Goal: Complete application form

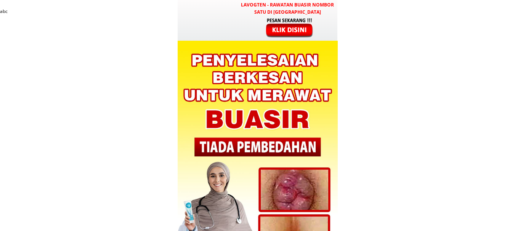
click at [297, 30] on div at bounding box center [289, 27] width 63 height 21
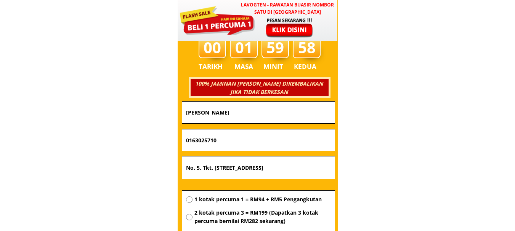
scroll to position [2698, 0]
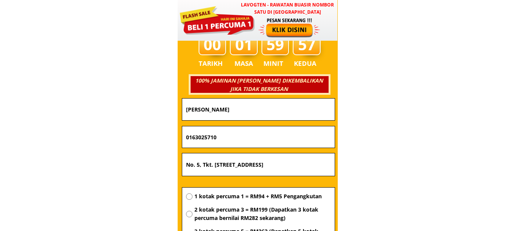
click at [268, 112] on input "[PERSON_NAME]" at bounding box center [258, 110] width 149 height 22
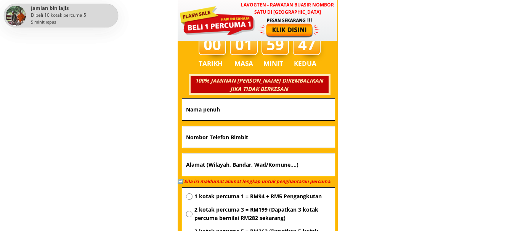
click at [249, 107] on input "text" at bounding box center [258, 110] width 149 height 22
paste input "Rahim Aceh"
type input "Rahim Aceh"
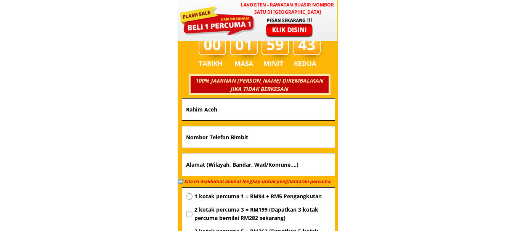
click at [245, 163] on input "text" at bounding box center [258, 164] width 149 height 23
paste input "Bengkong sadai blok a5 no 14"
type input "Bengkong sadai blok a5 no 14"
click at [243, 135] on input "text" at bounding box center [258, 136] width 149 height 21
paste input "085187153394"
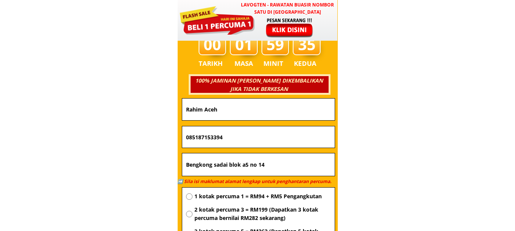
drag, startPoint x: 217, startPoint y: 139, endPoint x: 183, endPoint y: 140, distance: 34.3
click at [183, 140] on div "085187153394" at bounding box center [258, 136] width 152 height 21
click at [225, 140] on input "085187153394" at bounding box center [258, 136] width 149 height 21
type input "085187153394"
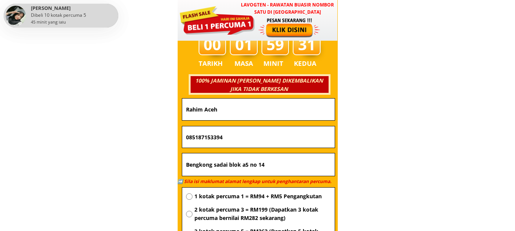
click at [228, 198] on span "1 kotak percuma 1 = RM94 + RM5 Pengangkutan" at bounding box center [262, 196] width 136 height 8
radio input "true"
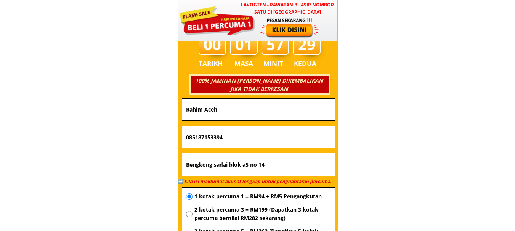
click at [277, 195] on span "1 kotak percuma 1 = RM94 + RM5 Pengangkutan" at bounding box center [262, 196] width 136 height 8
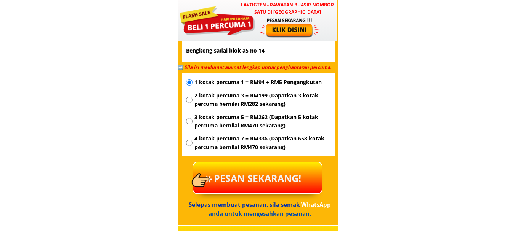
click at [266, 170] on p "PESAN SEKARANG!" at bounding box center [257, 178] width 128 height 31
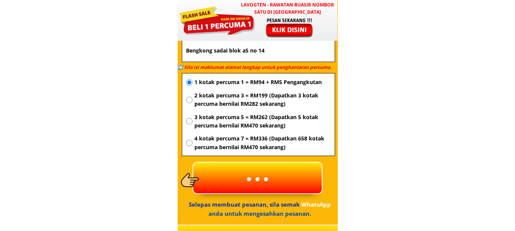
scroll to position [2964, 0]
